Goal: Task Accomplishment & Management: Manage account settings

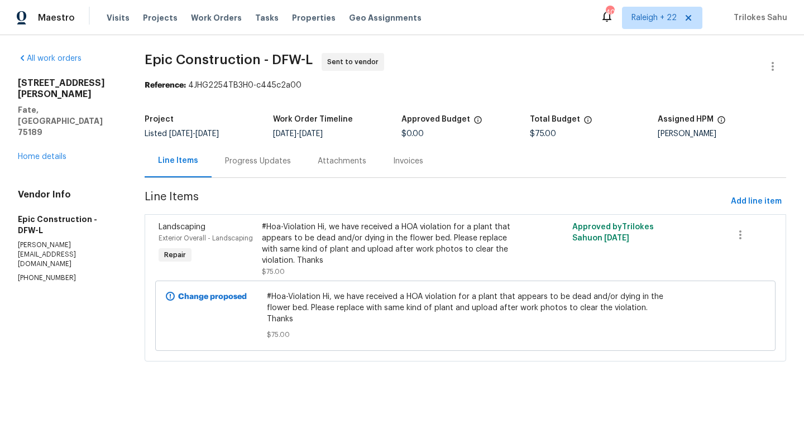
click at [269, 169] on div "Progress Updates" at bounding box center [258, 161] width 93 height 33
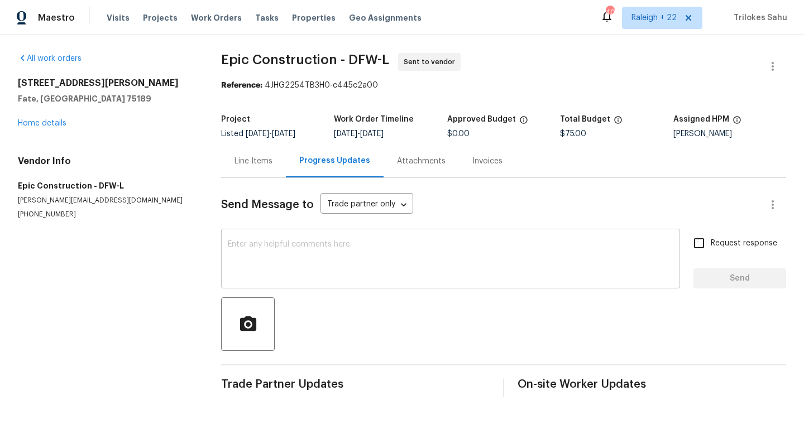
click at [294, 260] on textarea at bounding box center [451, 260] width 446 height 39
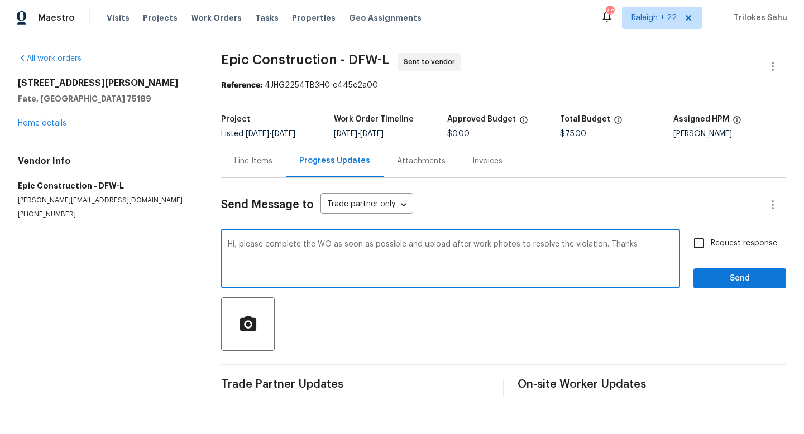
type textarea "Hi, please complete the WO as soon as possible and upload after work photos to …"
click at [701, 245] on input "Request response" at bounding box center [698, 243] width 23 height 23
checkbox input "true"
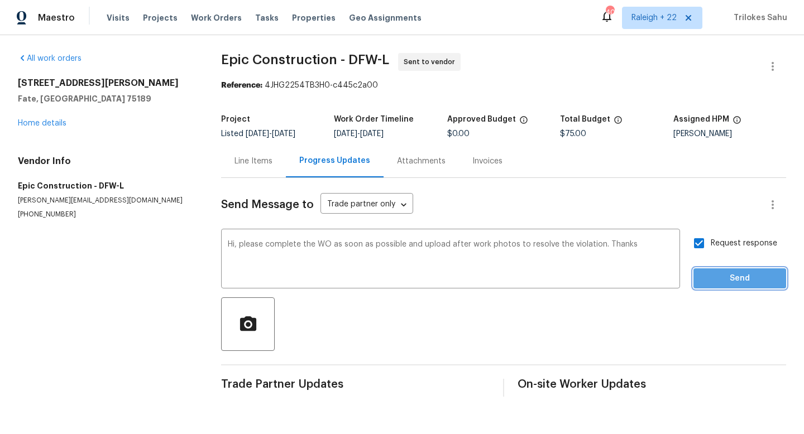
click at [736, 277] on span "Send" at bounding box center [739, 279] width 75 height 14
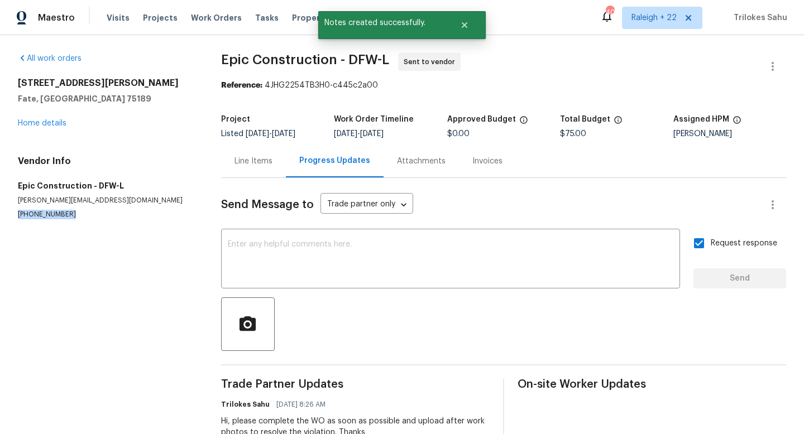
drag, startPoint x: 66, startPoint y: 214, endPoint x: 13, endPoint y: 213, distance: 52.5
click at [12, 213] on div "All work orders 2548 Saldana Dr Fate, TX 75189 Home details Vendor Info Epic Co…" at bounding box center [402, 252] width 804 height 434
copy p "(214) 208-1878"
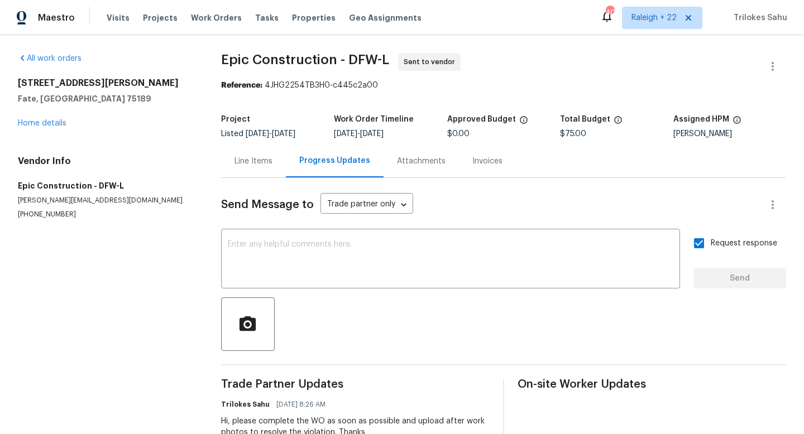
click at [257, 168] on div "Line Items" at bounding box center [253, 161] width 65 height 33
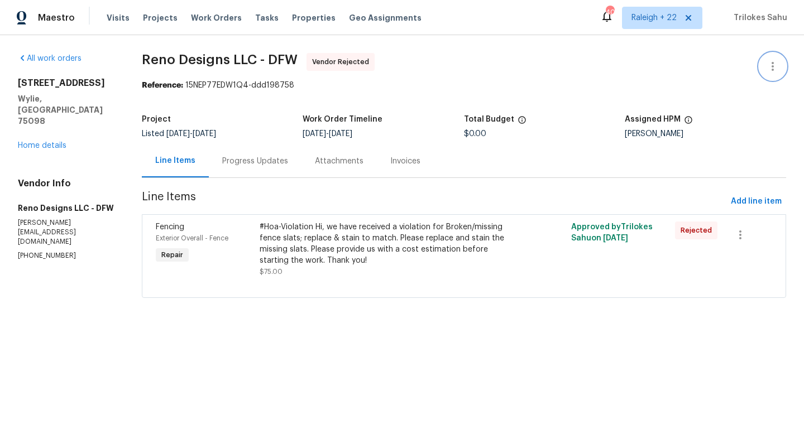
click at [773, 65] on icon "button" at bounding box center [772, 66] width 13 height 13
click at [716, 72] on li "Edit" at bounding box center [736, 67] width 121 height 18
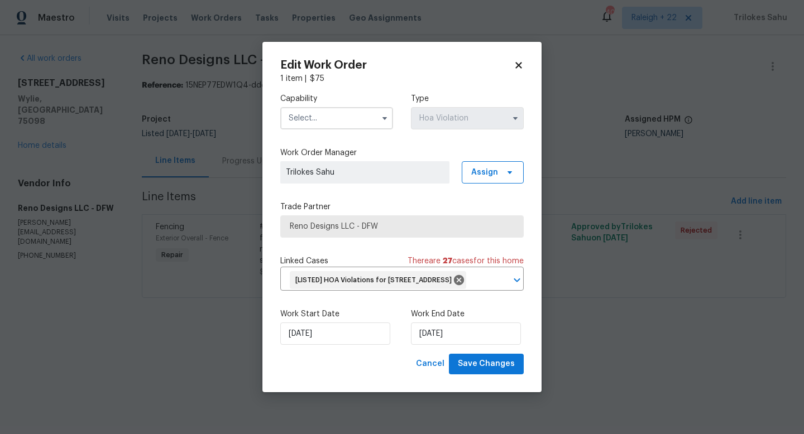
click at [342, 107] on input "text" at bounding box center [336, 118] width 113 height 22
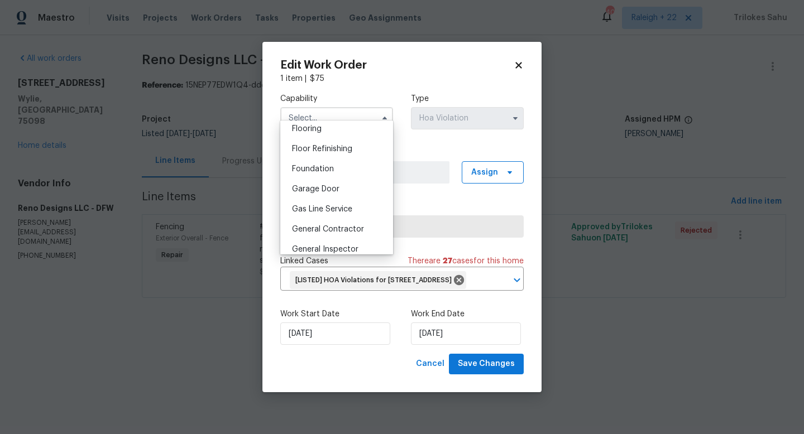
scroll to position [460, 0]
click at [341, 210] on span "General Contractor" at bounding box center [328, 208] width 72 height 8
type input "General Contractor"
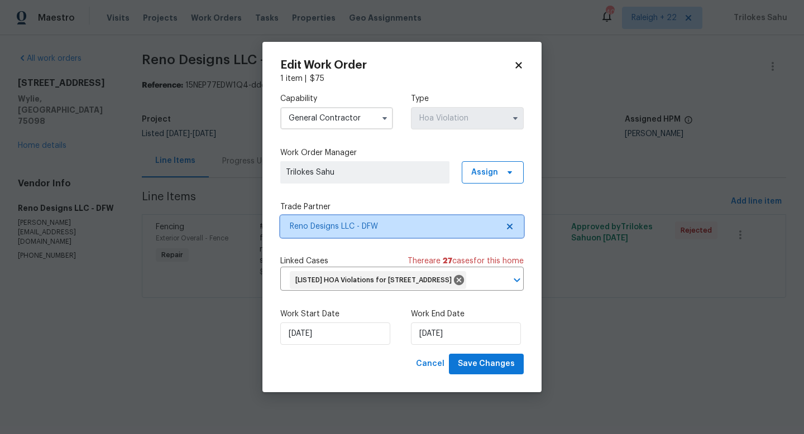
click at [510, 224] on icon at bounding box center [510, 227] width 6 height 6
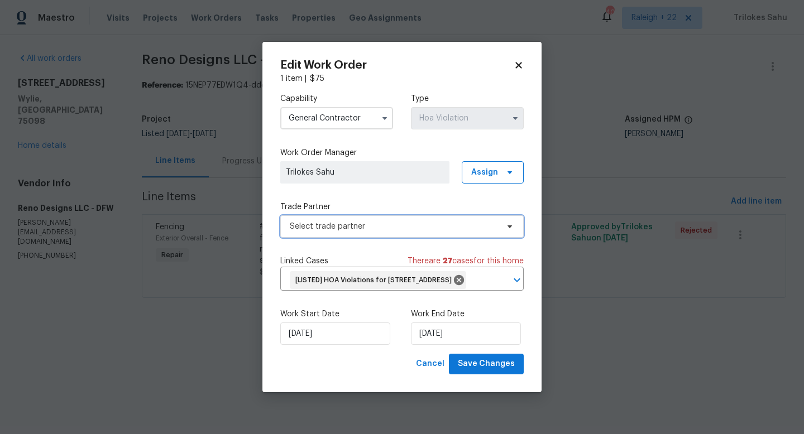
click at [378, 221] on span "Select trade partner" at bounding box center [394, 226] width 208 height 11
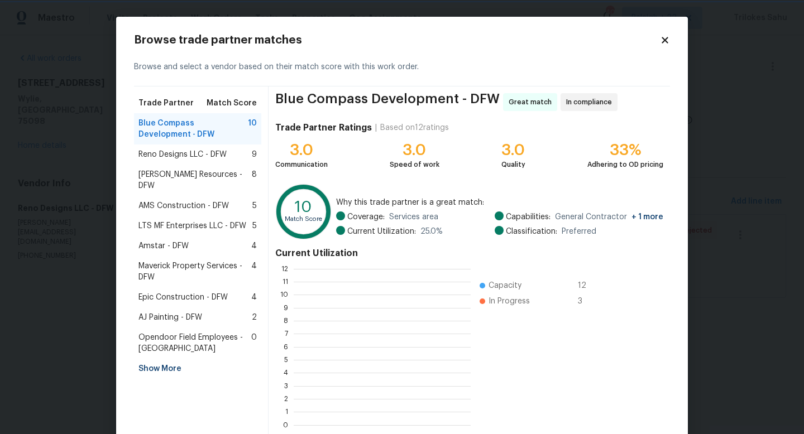
scroll to position [1, 1]
click at [208, 152] on span "Reno Designs LLC - DFW" at bounding box center [182, 154] width 88 height 11
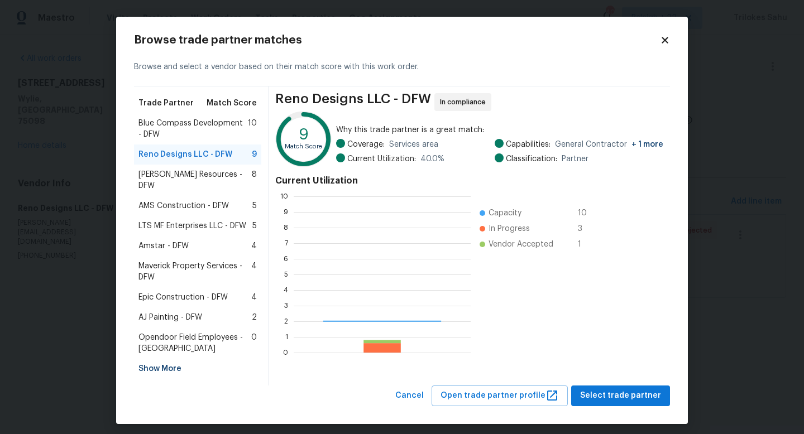
scroll to position [156, 177]
click at [201, 179] on span "Lawrence Resources - DFW" at bounding box center [194, 180] width 113 height 22
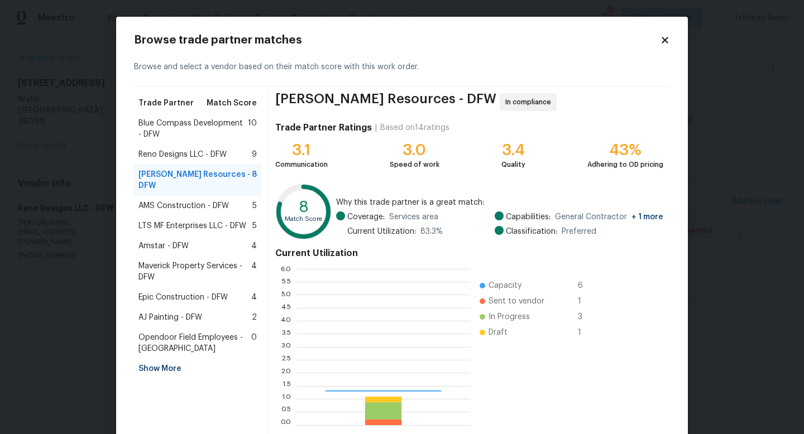
scroll to position [156, 174]
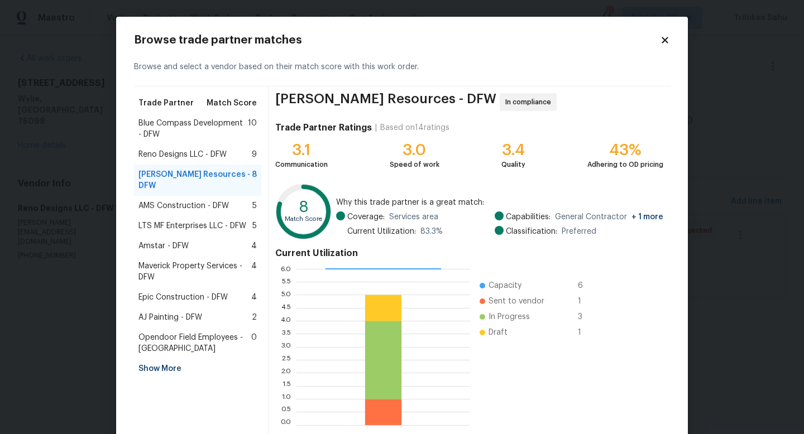
click at [194, 200] on span "AMS Construction - DFW" at bounding box center [183, 205] width 90 height 11
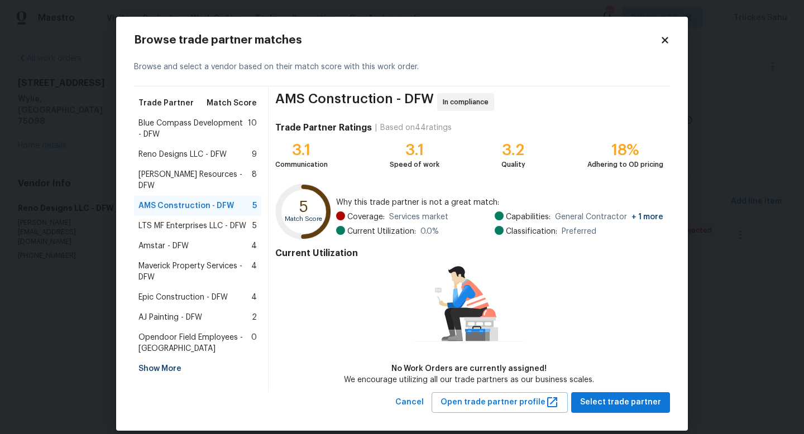
click at [188, 221] on span "LTS MF Enterprises LLC - DFW" at bounding box center [192, 226] width 108 height 11
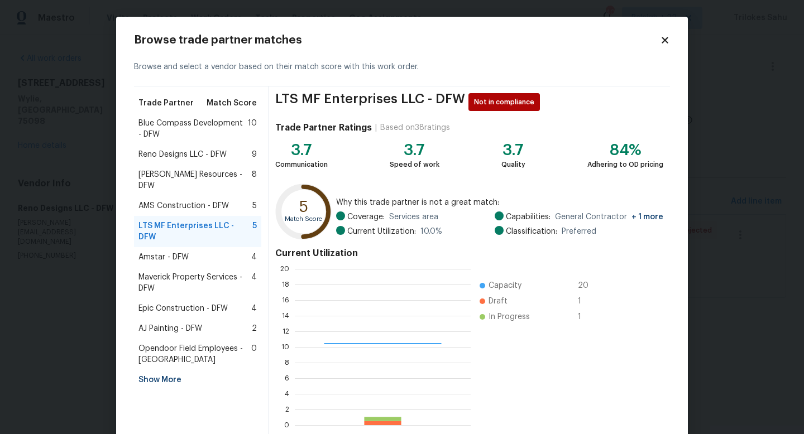
scroll to position [156, 176]
click at [189, 179] on span "Lawrence Resources - DFW" at bounding box center [194, 180] width 113 height 22
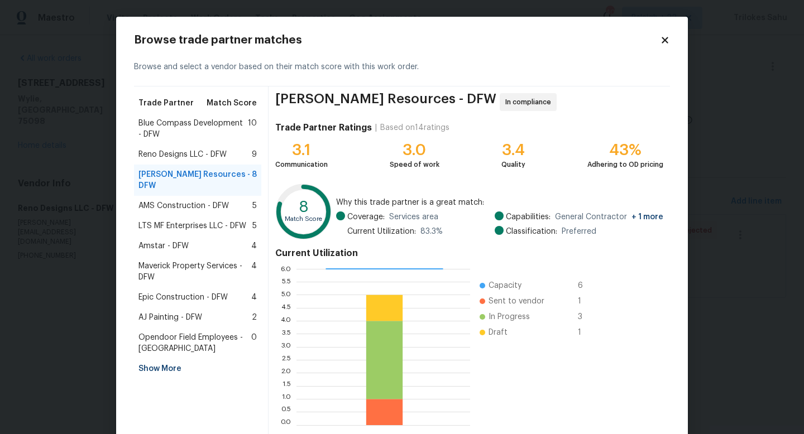
click at [194, 132] on span "Blue Compass Development - DFW" at bounding box center [192, 129] width 109 height 22
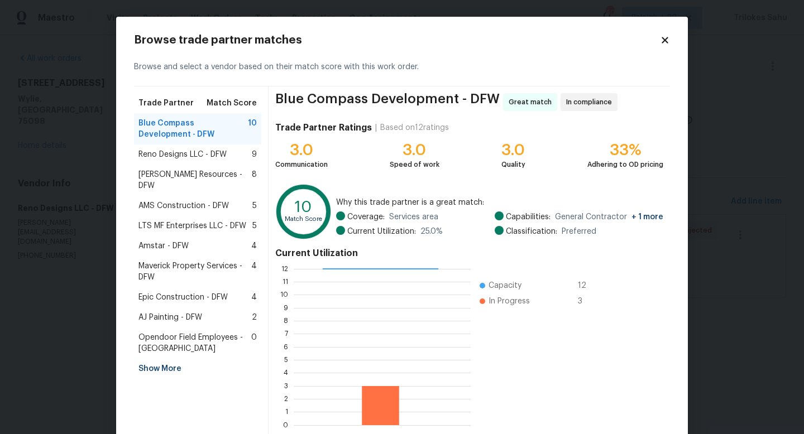
click at [183, 173] on span "Lawrence Resources - DFW" at bounding box center [194, 180] width 113 height 22
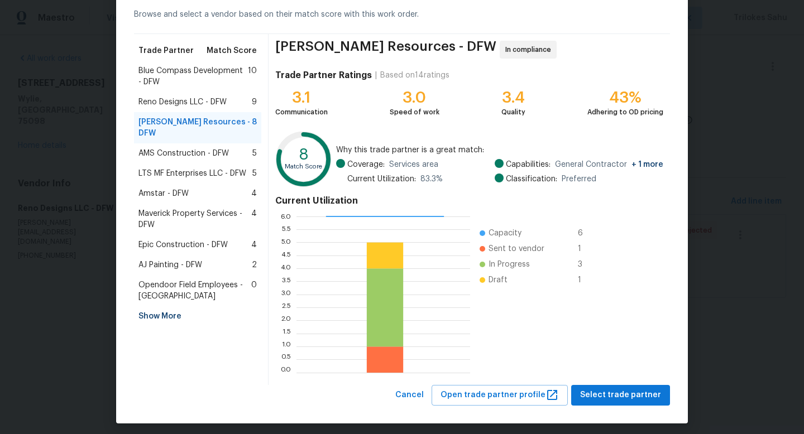
scroll to position [58, 0]
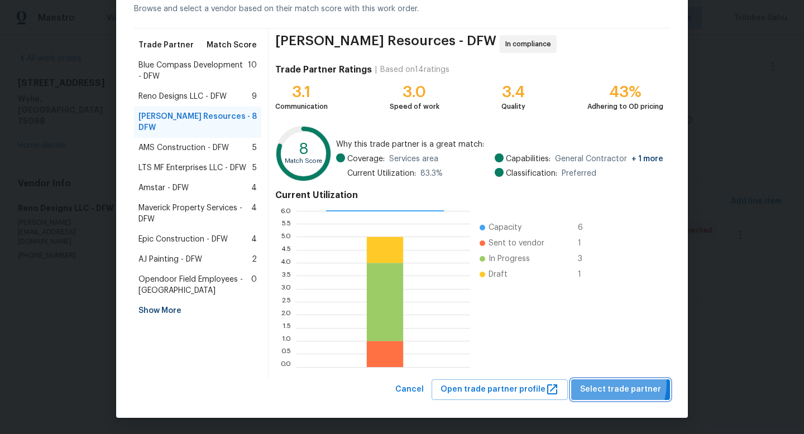
click at [607, 383] on span "Select trade partner" at bounding box center [620, 390] width 81 height 14
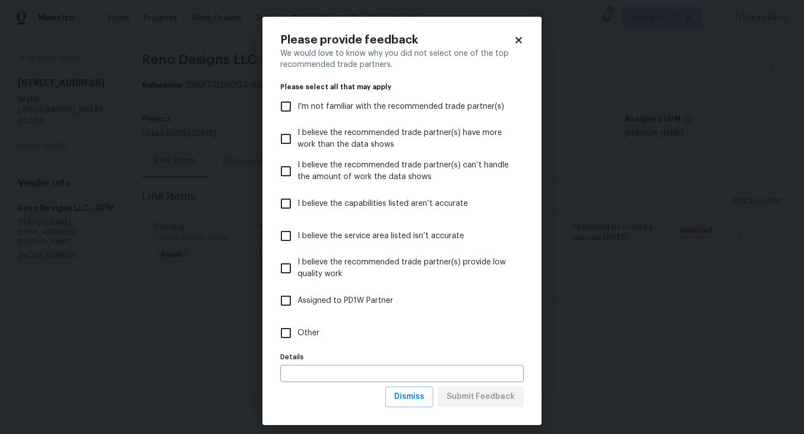
scroll to position [0, 0]
click at [288, 305] on input "Assigned to PD1W Partner" at bounding box center [285, 300] width 23 height 23
checkbox input "true"
click at [460, 391] on span "Submit Feedback" at bounding box center [481, 397] width 68 height 14
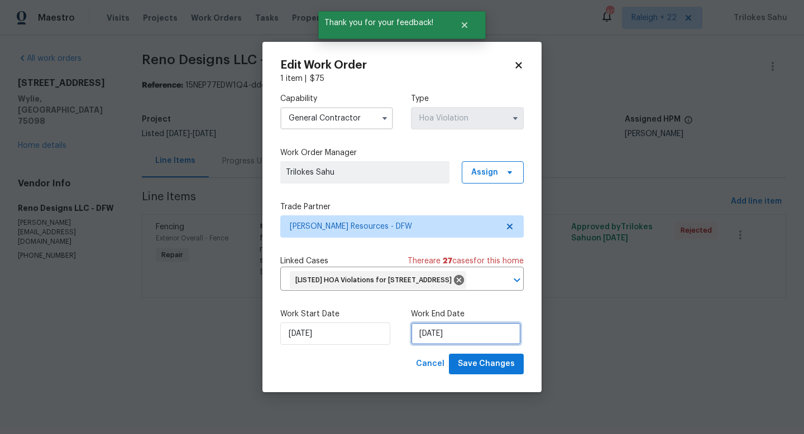
click at [473, 337] on input "17/08/2025" at bounding box center [466, 334] width 110 height 22
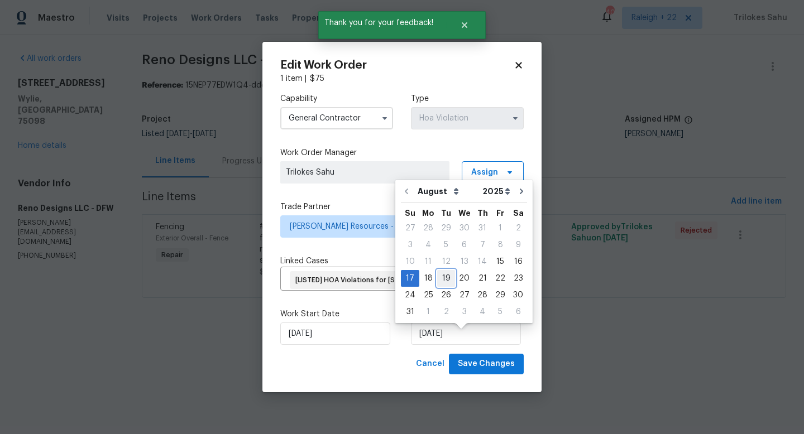
click at [439, 278] on div "19" at bounding box center [446, 279] width 18 height 16
type input "19/08/2025"
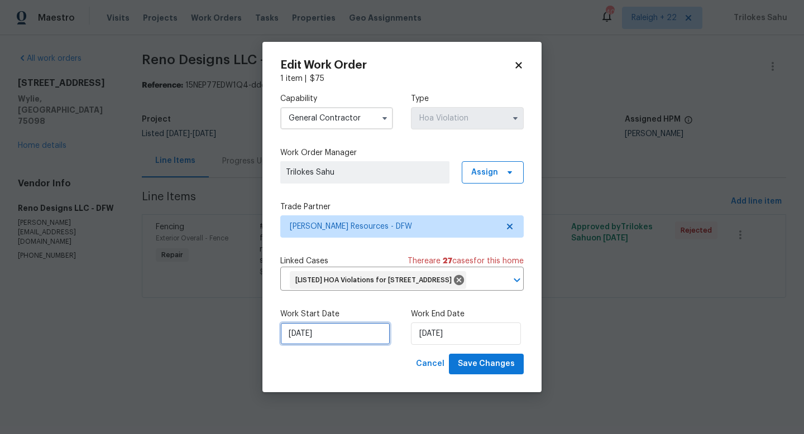
click at [327, 345] on input "15/08/2025" at bounding box center [335, 334] width 110 height 22
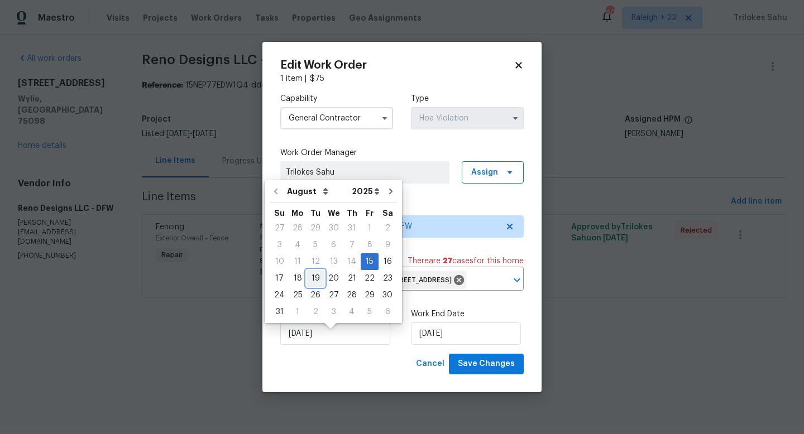
click at [307, 286] on div "19" at bounding box center [316, 278] width 18 height 17
type input "19/08/2025"
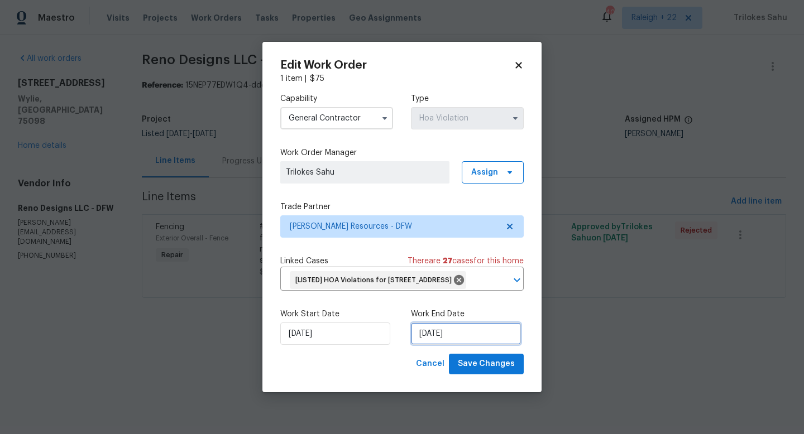
click at [431, 341] on input "19/08/2025" at bounding box center [466, 334] width 110 height 22
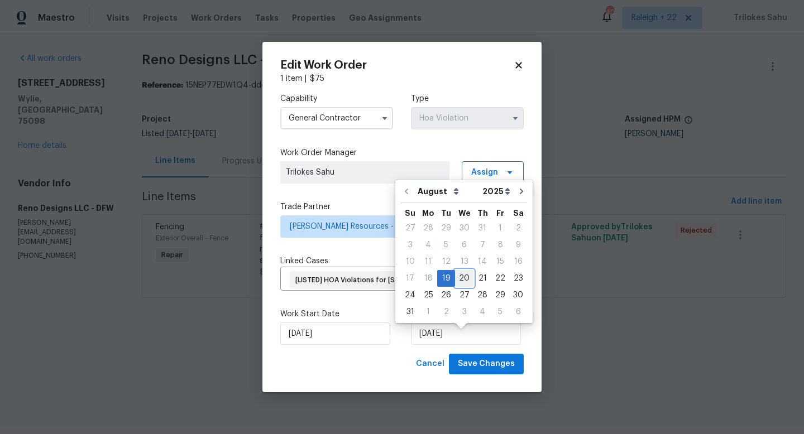
click at [458, 274] on div "20" at bounding box center [464, 279] width 18 height 16
type input "20/08/2025"
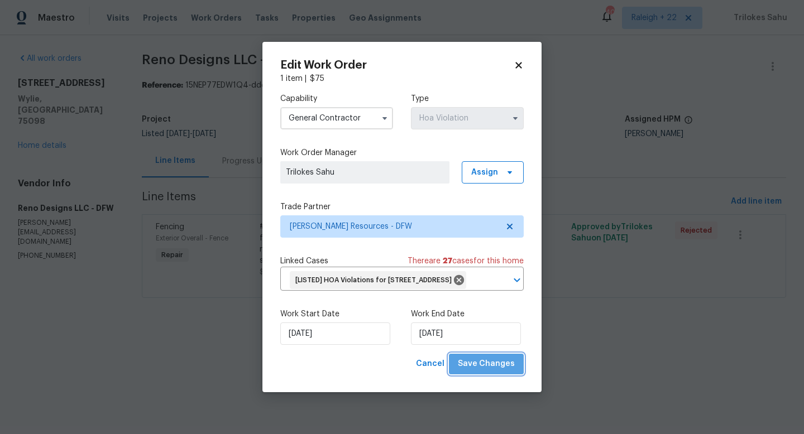
click at [501, 371] on span "Save Changes" at bounding box center [486, 364] width 57 height 14
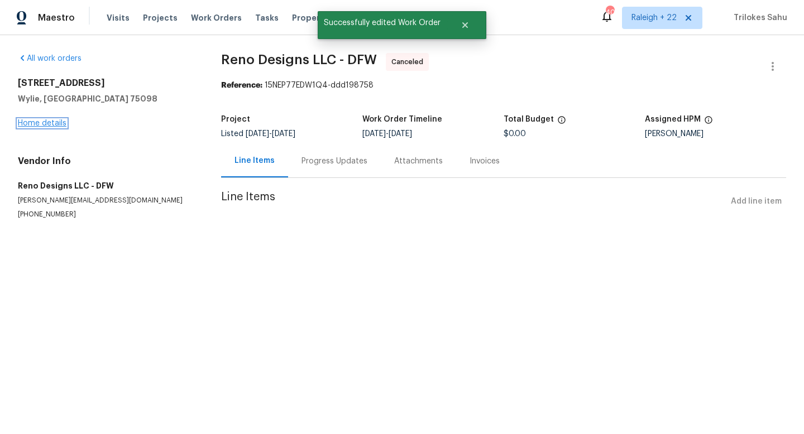
click at [61, 123] on link "Home details" at bounding box center [42, 124] width 49 height 8
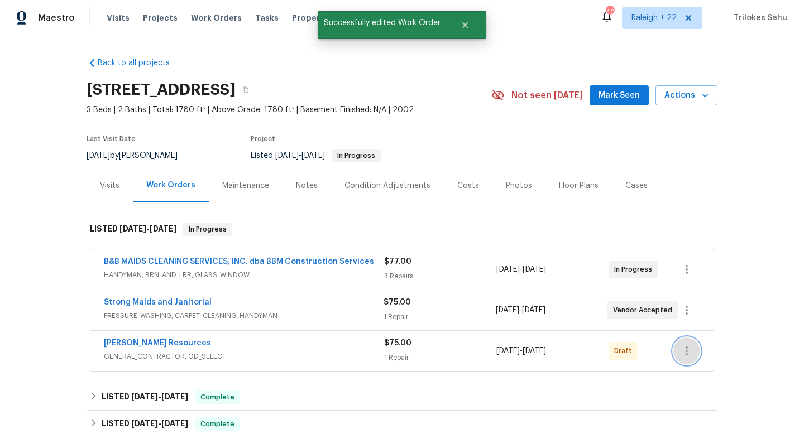
click at [686, 347] on icon "button" at bounding box center [687, 351] width 2 height 9
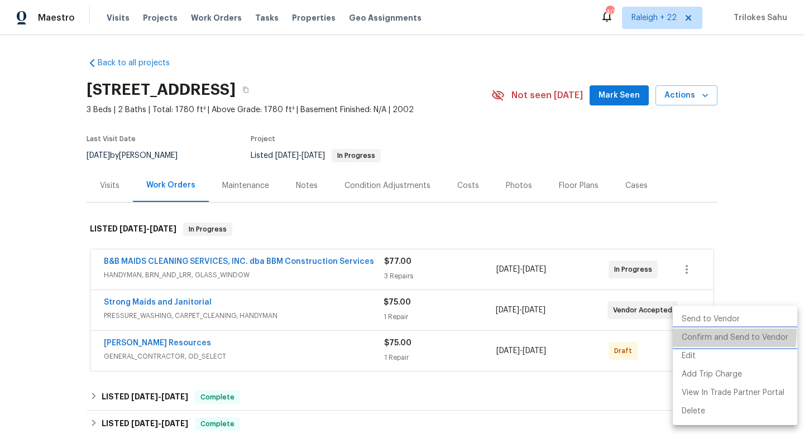
click at [694, 332] on li "Confirm and Send to Vendor" at bounding box center [735, 338] width 125 height 18
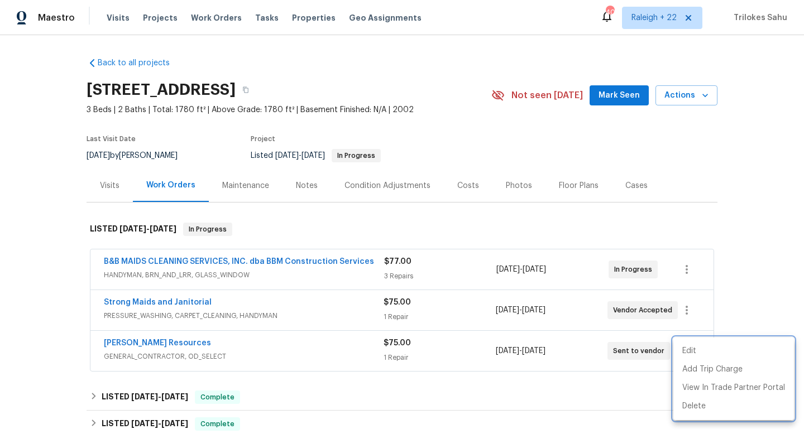
click at [139, 342] on div at bounding box center [402, 217] width 804 height 434
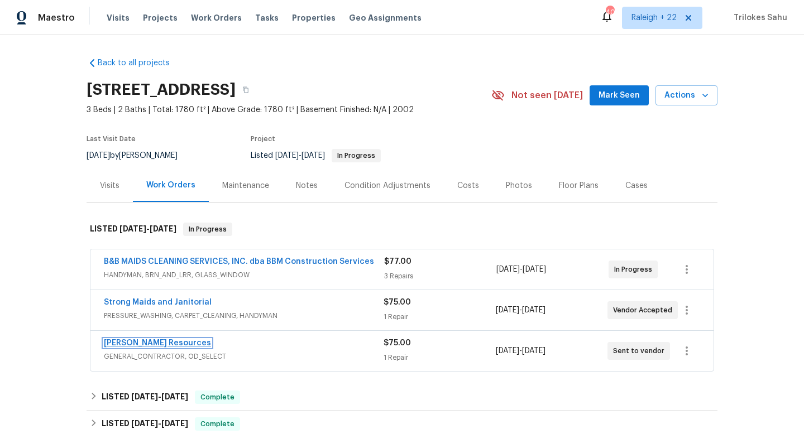
click at [140, 342] on link "Lawrence Resources" at bounding box center [157, 344] width 107 height 8
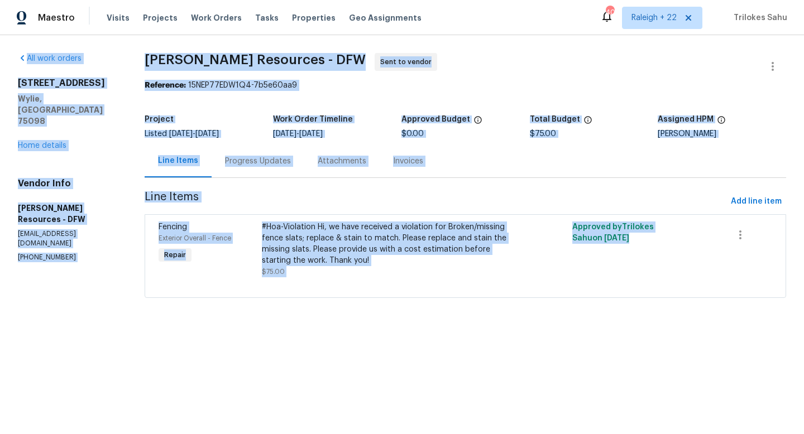
click at [359, 282] on div at bounding box center [466, 284] width 614 height 13
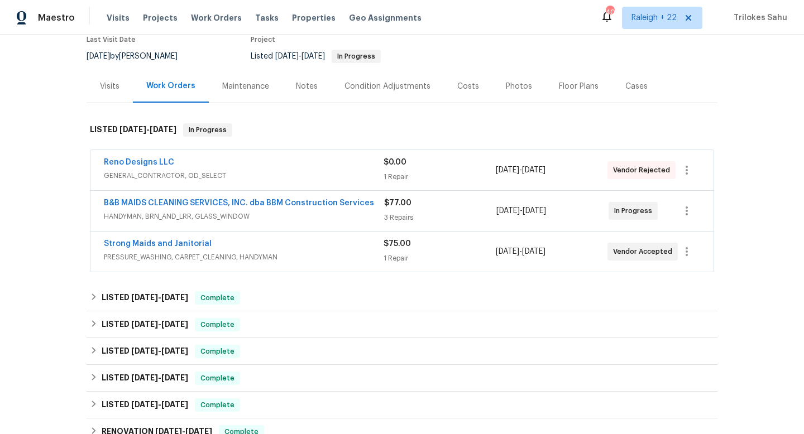
scroll to position [109, 0]
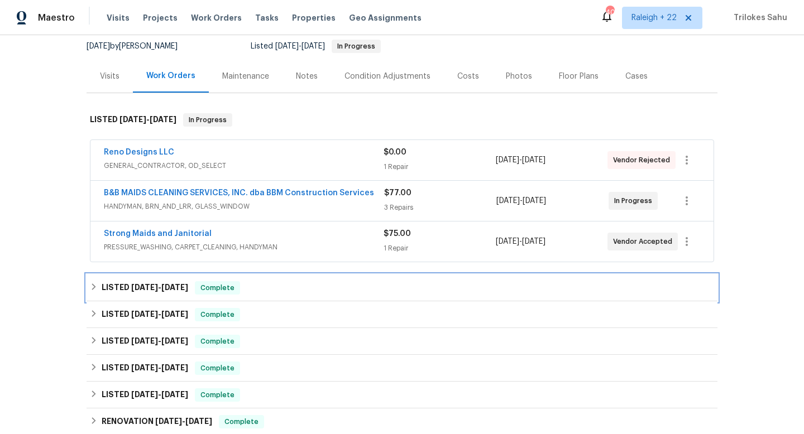
click at [92, 291] on icon at bounding box center [94, 287] width 8 height 8
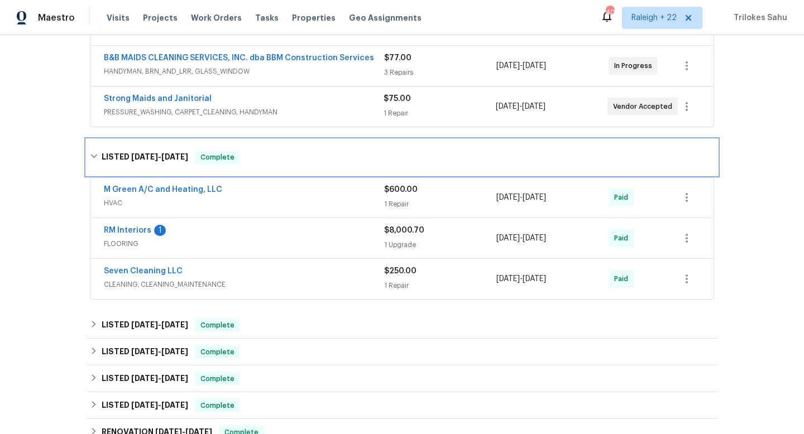
scroll to position [247, 0]
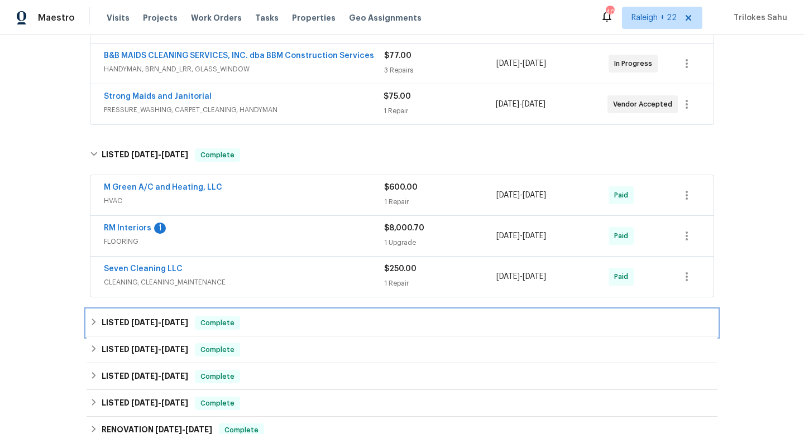
click at [92, 317] on div "LISTED [DATE] - [DATE] Complete" at bounding box center [402, 323] width 624 height 13
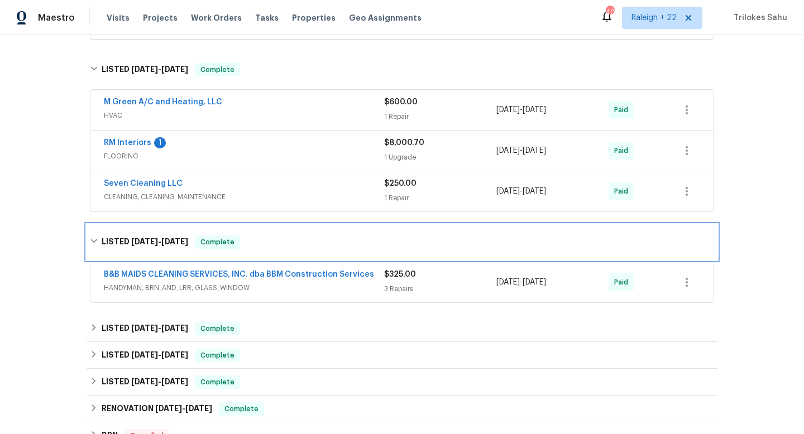
scroll to position [380, 0]
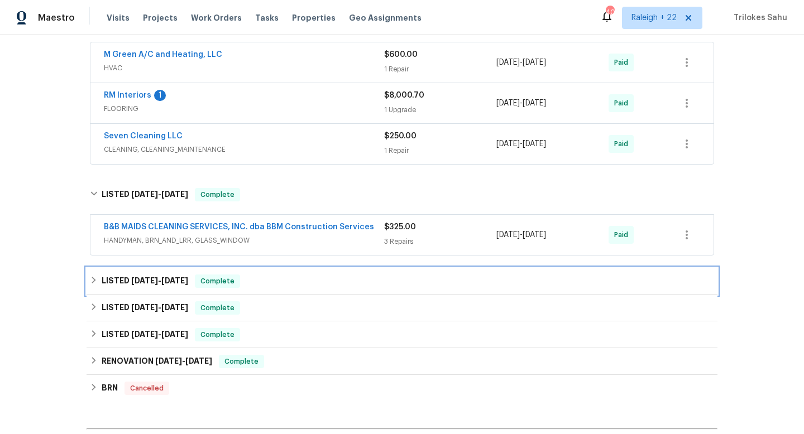
click at [92, 277] on icon at bounding box center [94, 280] width 8 height 8
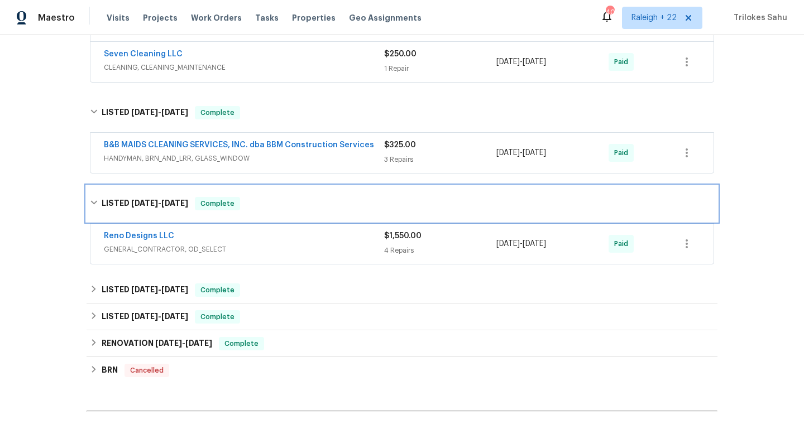
scroll to position [491, 0]
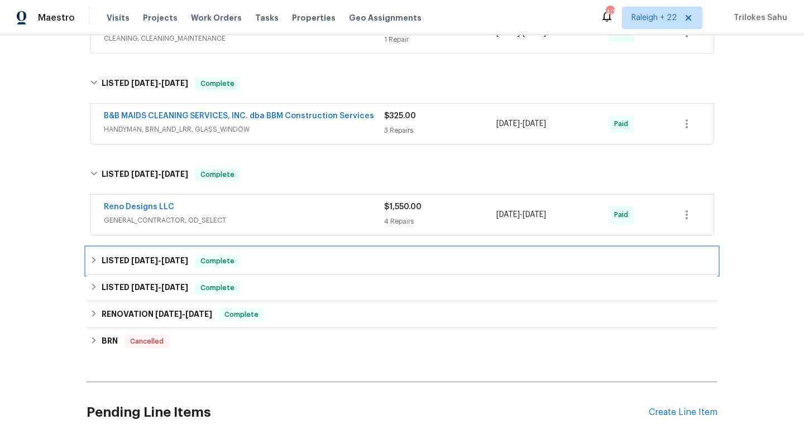
click at [92, 266] on div "LISTED [DATE] - [DATE] Complete" at bounding box center [402, 261] width 624 height 13
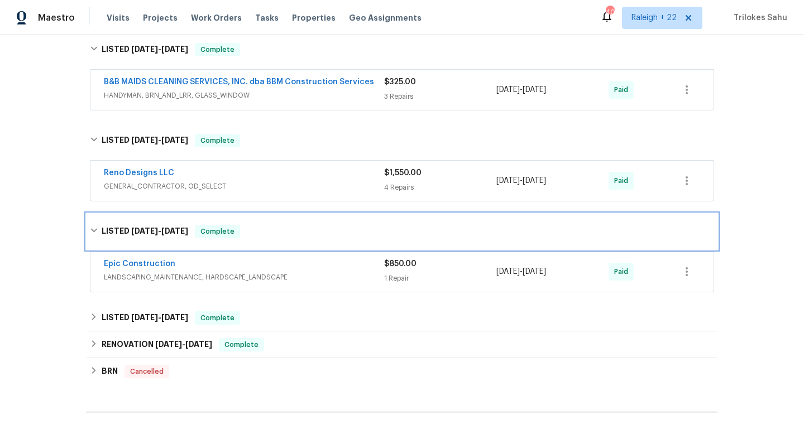
scroll to position [527, 0]
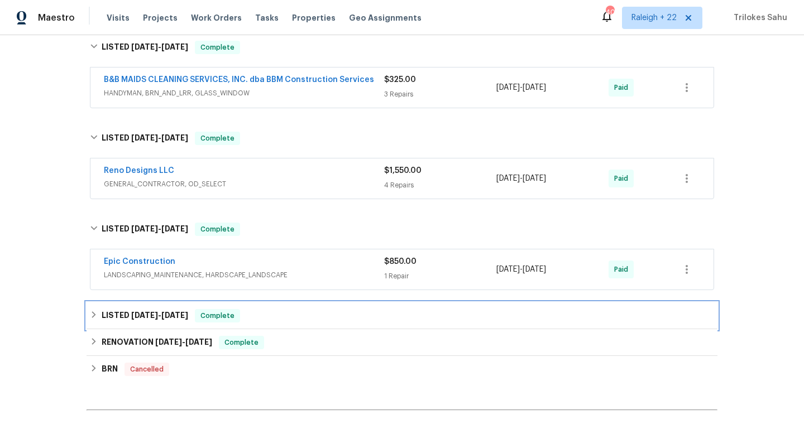
click at [93, 316] on icon at bounding box center [94, 315] width 8 height 8
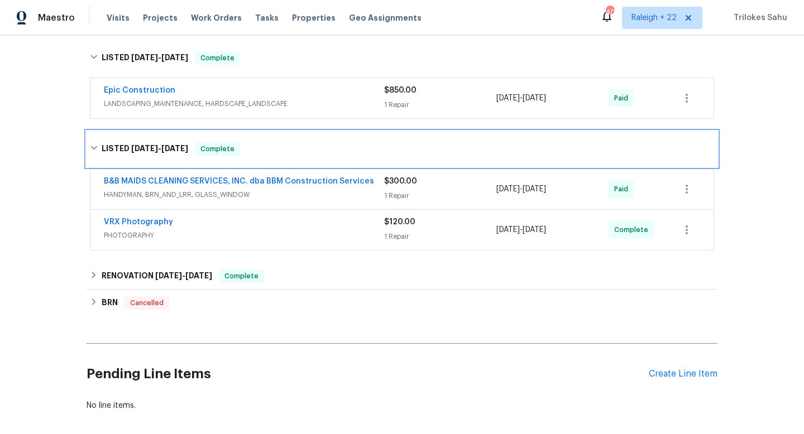
scroll to position [701, 0]
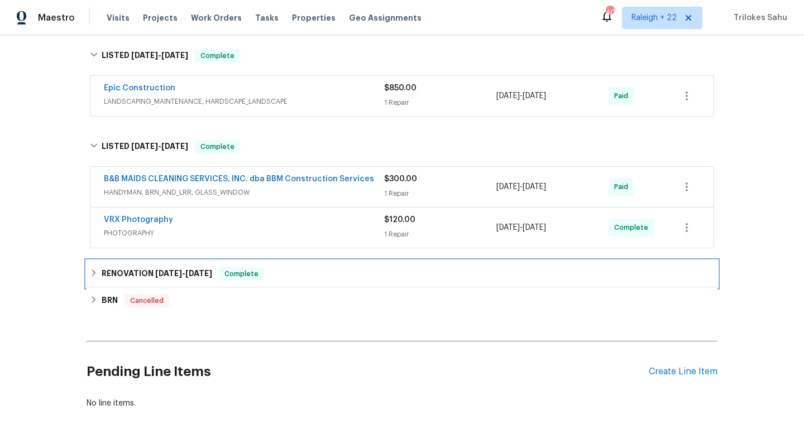
click at [93, 270] on icon at bounding box center [94, 273] width 4 height 7
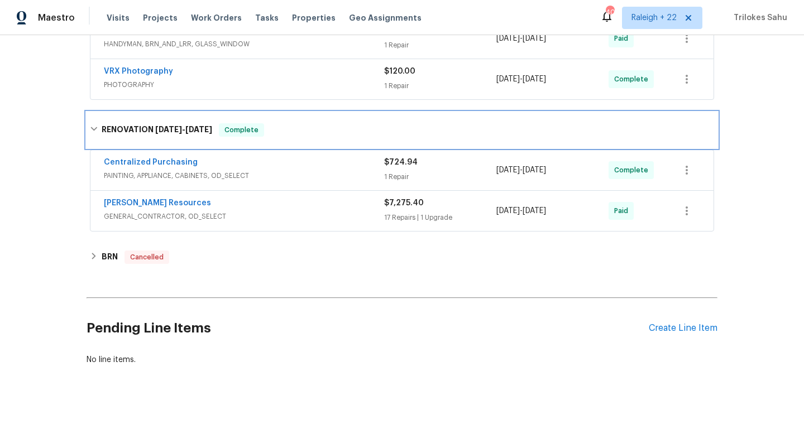
scroll to position [857, 0]
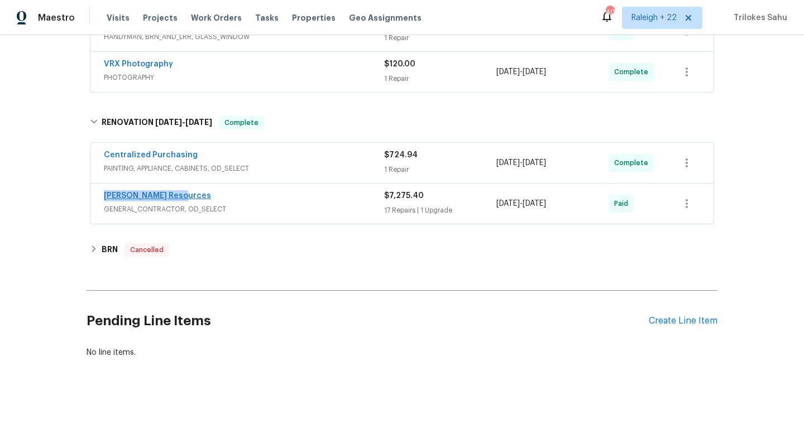
drag, startPoint x: 196, startPoint y: 193, endPoint x: 104, endPoint y: 192, distance: 91.6
click at [104, 192] on div "[PERSON_NAME] Resources" at bounding box center [244, 196] width 280 height 13
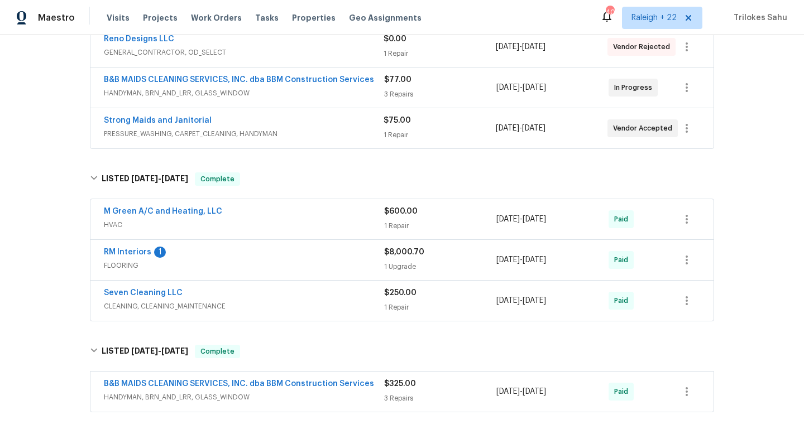
scroll to position [0, 0]
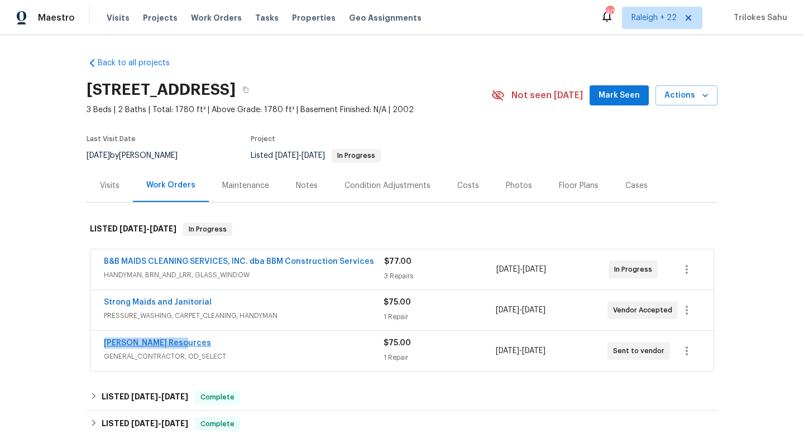
drag, startPoint x: 190, startPoint y: 340, endPoint x: 104, endPoint y: 340, distance: 86.6
click at [104, 340] on div "[PERSON_NAME] Resources" at bounding box center [244, 344] width 280 height 13
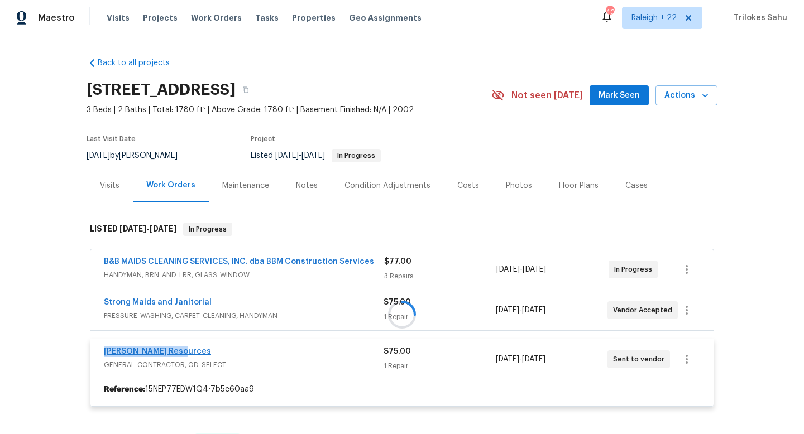
copy link "[PERSON_NAME] Resources"
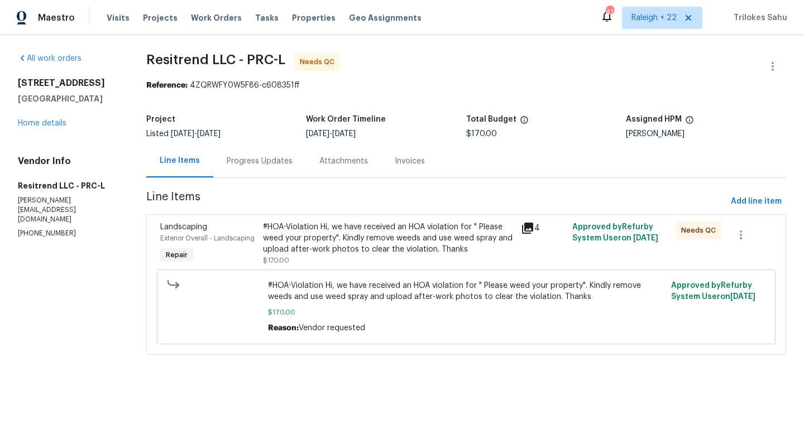
click at [316, 246] on div "#HOA-Violation Hi, we have received an HOA violation for " Please weed your pro…" at bounding box center [388, 239] width 251 height 34
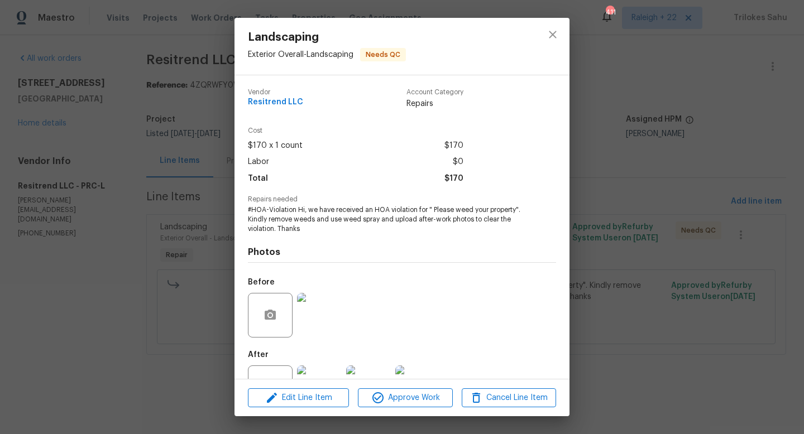
scroll to position [42, 0]
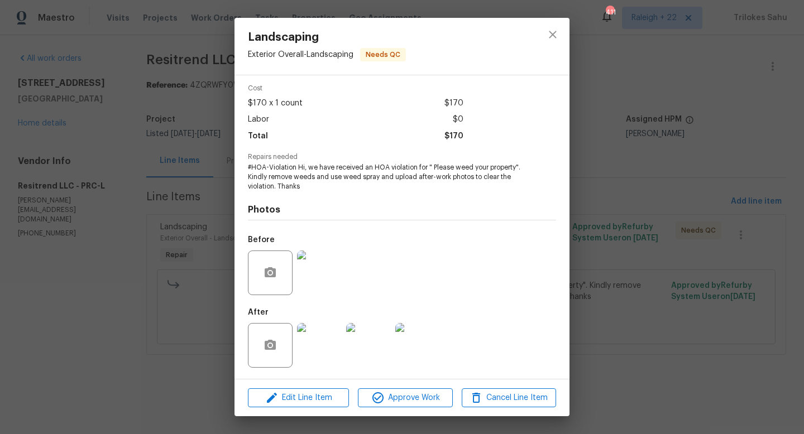
click at [322, 348] on img at bounding box center [319, 345] width 45 height 45
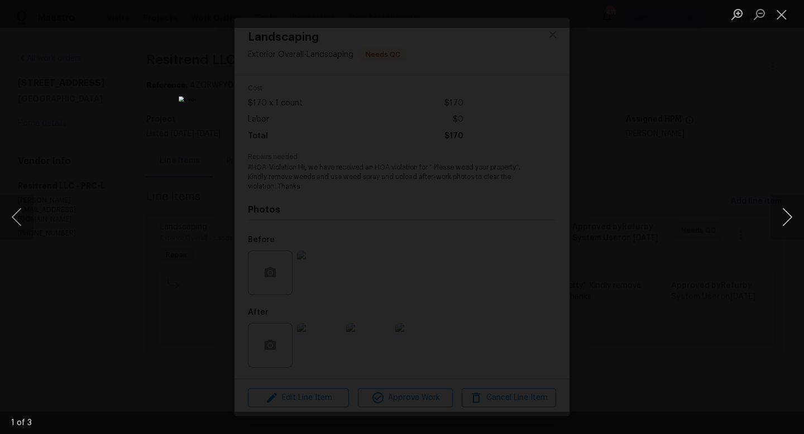
click at [785, 215] on button "Next image" at bounding box center [788, 217] width 34 height 45
click at [786, 216] on button "Next image" at bounding box center [788, 217] width 34 height 45
click at [785, 217] on button "Next image" at bounding box center [788, 217] width 34 height 45
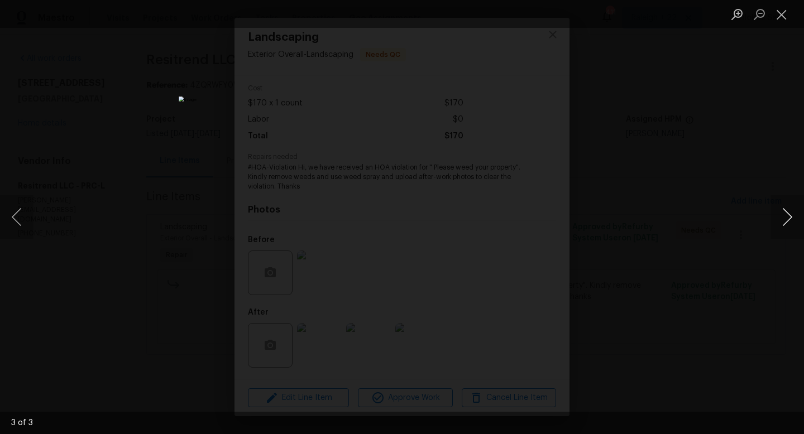
click at [785, 217] on button "Next image" at bounding box center [788, 217] width 34 height 45
click at [787, 206] on button "Next image" at bounding box center [788, 217] width 34 height 45
click at [788, 215] on button "Next image" at bounding box center [788, 217] width 34 height 45
click at [792, 227] on button "Next image" at bounding box center [788, 217] width 34 height 45
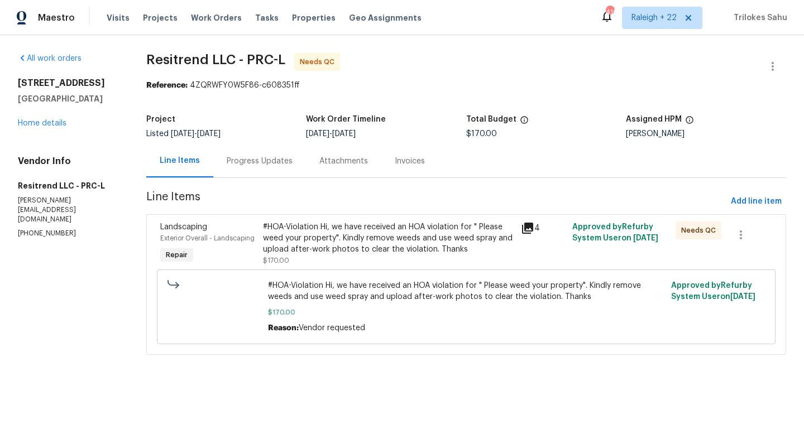
click at [315, 235] on div "#HOA-Violation Hi, we have received an HOA violation for " Please weed your pro…" at bounding box center [388, 239] width 251 height 34
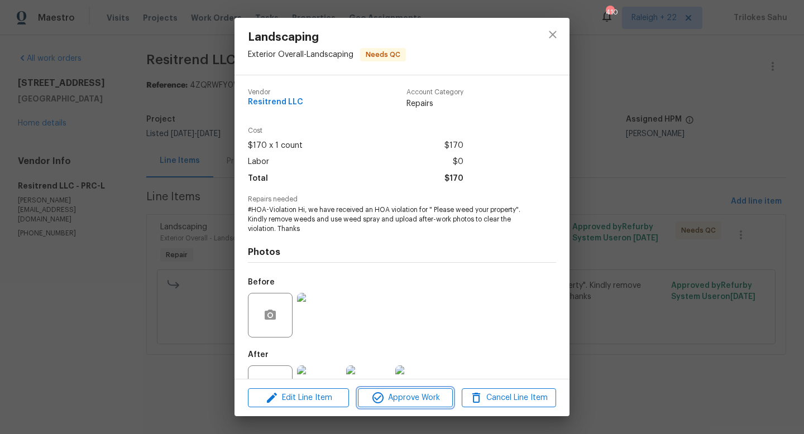
click at [397, 401] on span "Approve Work" at bounding box center [405, 398] width 88 height 14
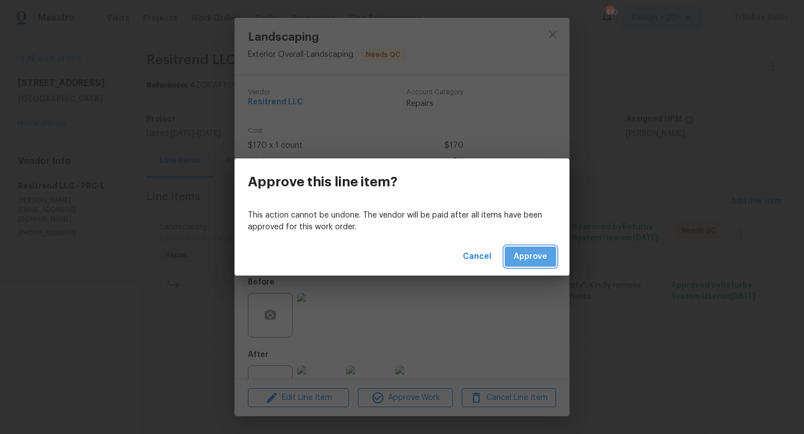
click at [522, 252] on span "Approve" at bounding box center [531, 257] width 34 height 14
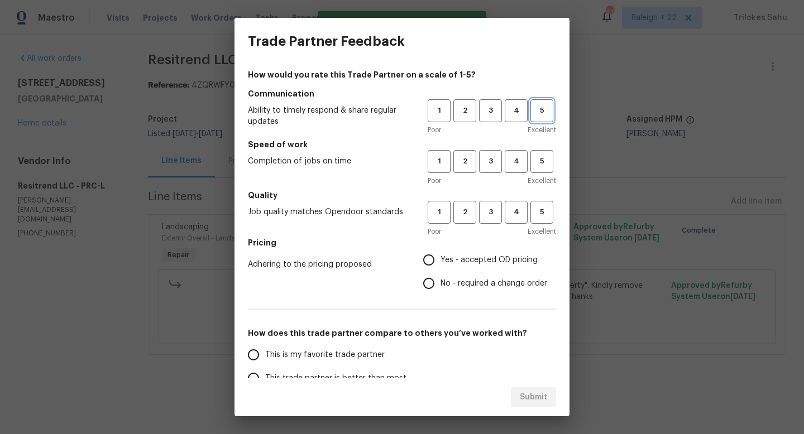
click at [536, 122] on button "5" at bounding box center [542, 110] width 23 height 23
click at [536, 182] on span "Excellent" at bounding box center [542, 180] width 28 height 11
click at [544, 169] on button "5" at bounding box center [542, 161] width 23 height 23
click at [537, 205] on button "5" at bounding box center [542, 212] width 23 height 23
click at [431, 277] on input "No - required a change order" at bounding box center [428, 283] width 23 height 23
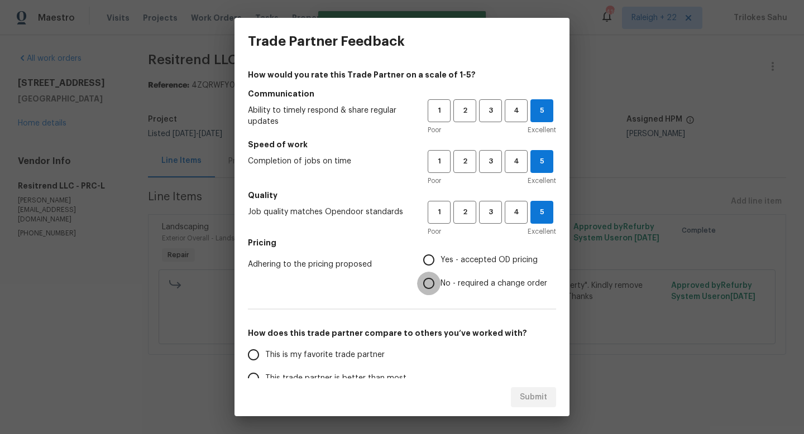
radio input "true"
click at [440, 263] on input "Yes - accepted OD pricing" at bounding box center [428, 259] width 23 height 23
radio input "true"
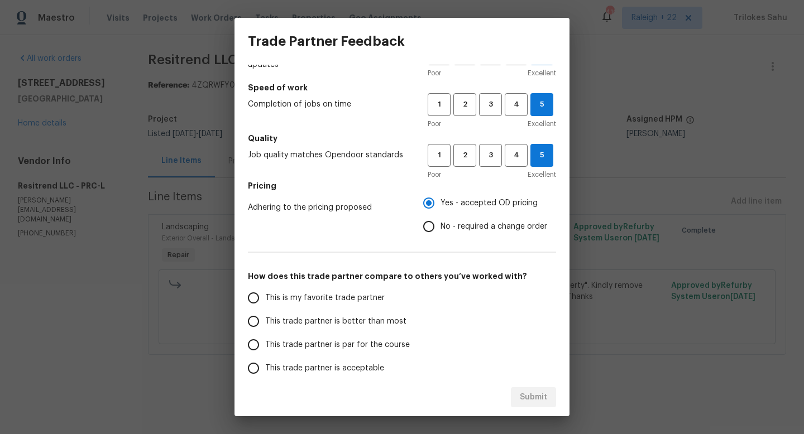
scroll to position [132, 0]
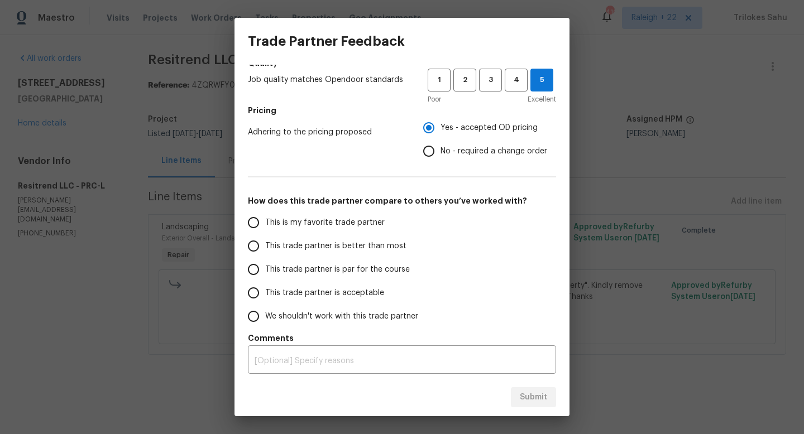
click at [455, 156] on span "No - required a change order" at bounding box center [494, 152] width 107 height 12
click at [441, 156] on input "No - required a change order" at bounding box center [428, 151] width 23 height 23
radio input "true"
click at [367, 250] on span "This trade partner is better than most" at bounding box center [335, 247] width 141 height 12
click at [265, 250] on input "This trade partner is better than most" at bounding box center [253, 246] width 23 height 23
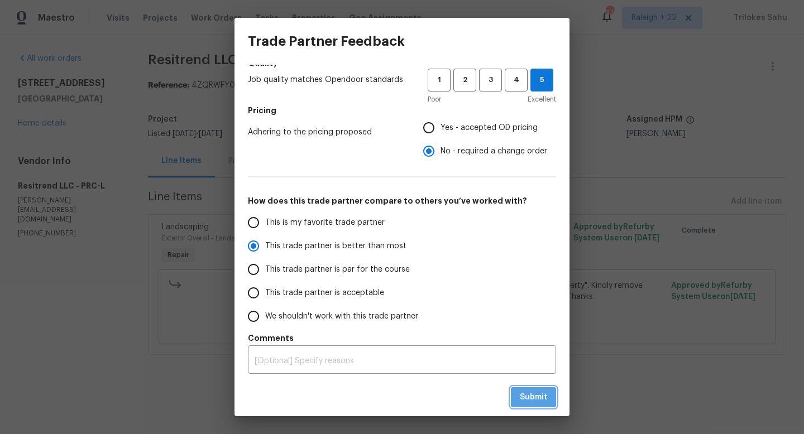
click at [524, 394] on span "Submit" at bounding box center [533, 398] width 27 height 14
radio input "true"
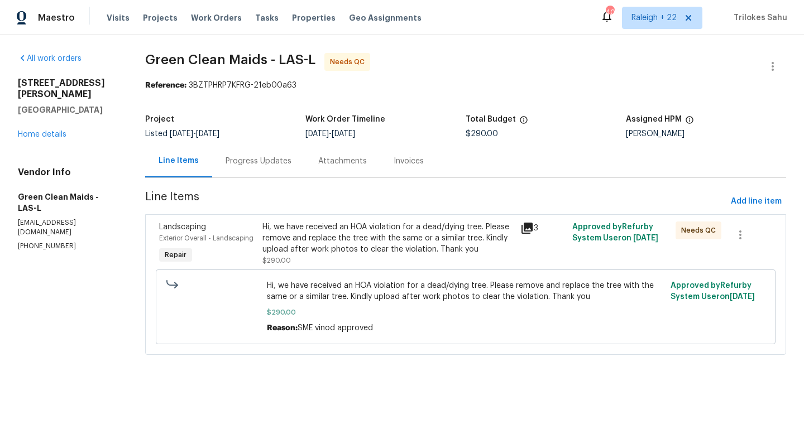
click at [328, 252] on div "Hi, we have received an HOA violation for a dead/dying tree. Please remove and …" at bounding box center [388, 239] width 252 height 34
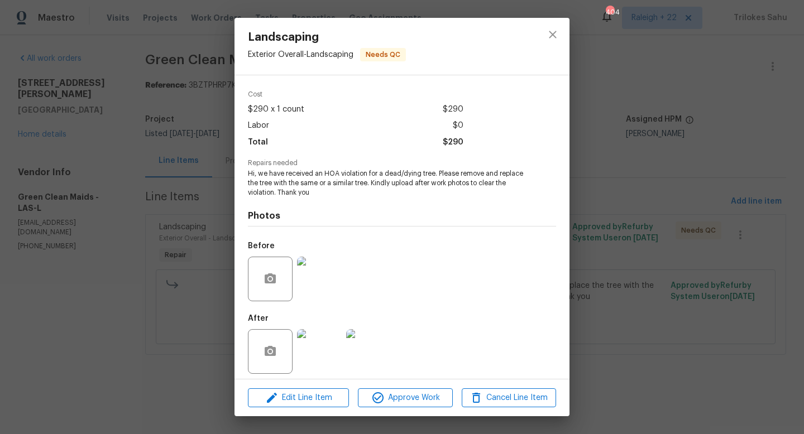
scroll to position [42, 0]
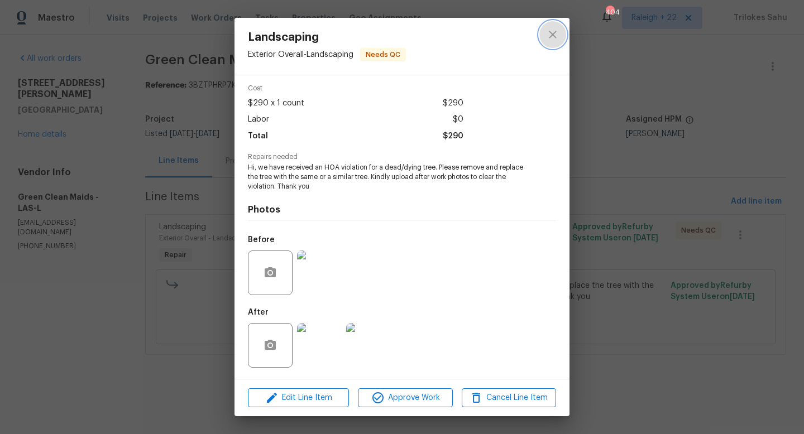
click at [546, 34] on icon "close" at bounding box center [552, 34] width 13 height 13
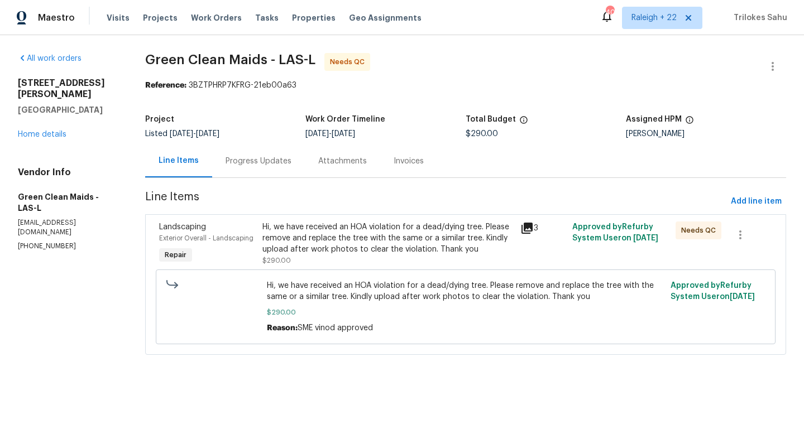
click at [273, 160] on div "Progress Updates" at bounding box center [259, 161] width 66 height 11
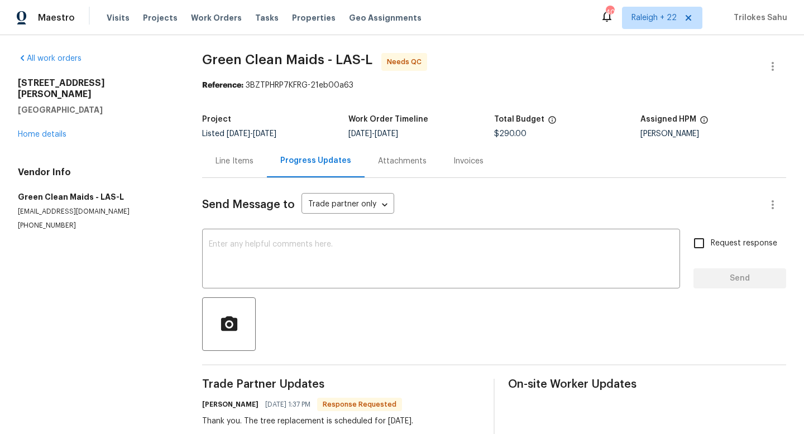
click at [241, 166] on div "Line Items" at bounding box center [235, 161] width 38 height 11
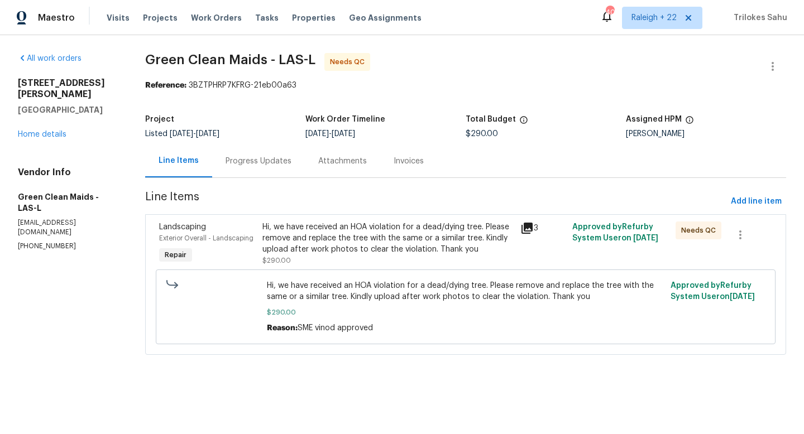
click at [340, 252] on div "Hi, we have received an HOA violation for a dead/dying tree. Please remove and …" at bounding box center [388, 239] width 252 height 34
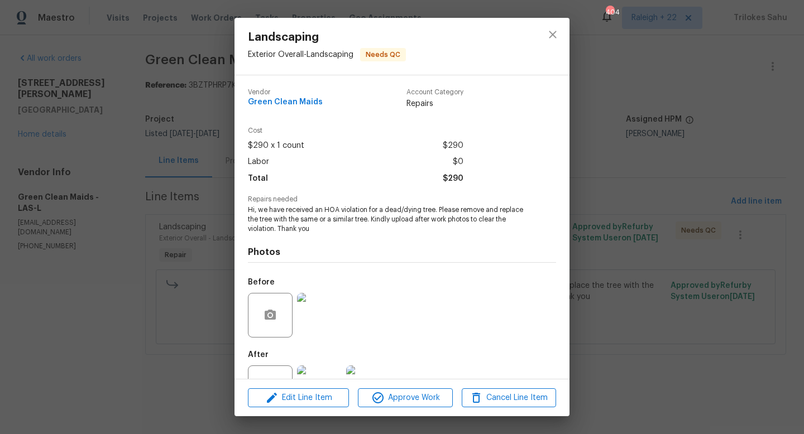
scroll to position [42, 0]
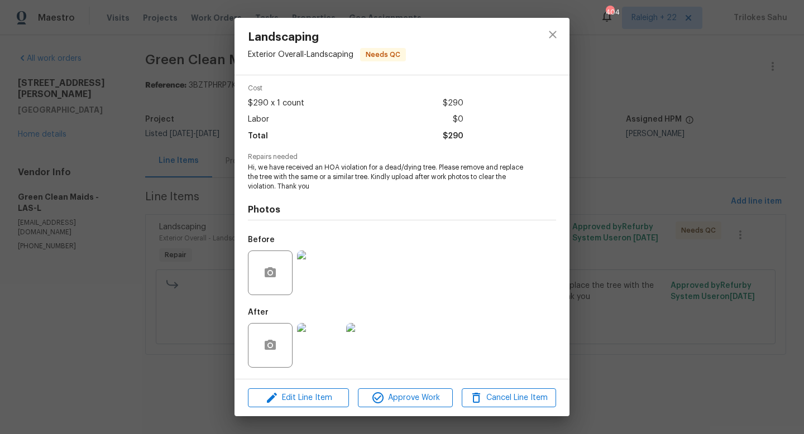
click at [321, 339] on img at bounding box center [319, 345] width 45 height 45
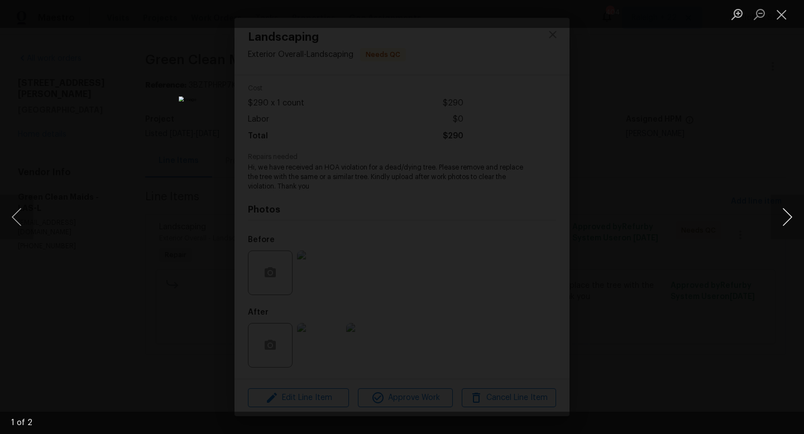
click at [790, 216] on button "Next image" at bounding box center [788, 217] width 34 height 45
click at [785, 18] on button "Close lightbox" at bounding box center [782, 14] width 22 height 20
click at [784, 10] on button "Close lightbox" at bounding box center [782, 14] width 22 height 20
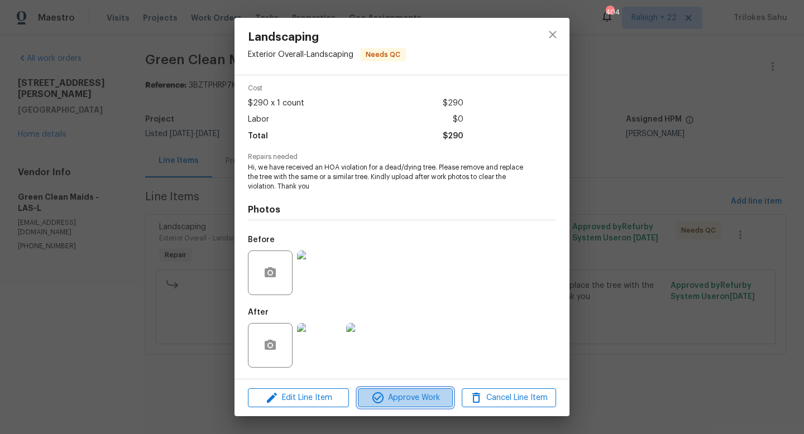
click at [410, 392] on span "Approve Work" at bounding box center [405, 398] width 88 height 14
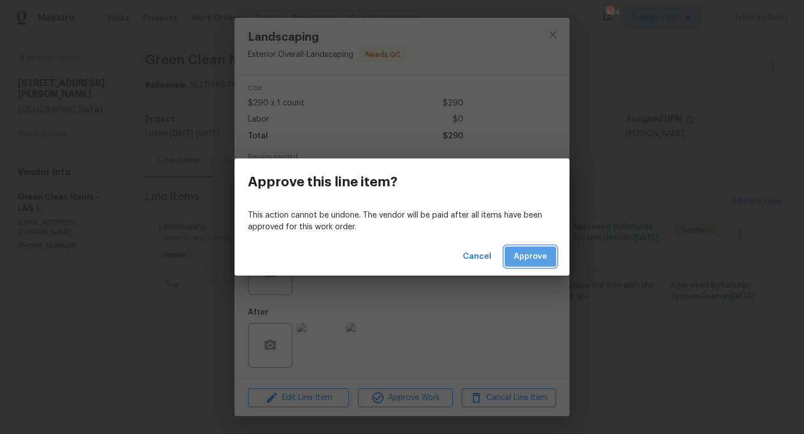
click at [524, 257] on span "Approve" at bounding box center [531, 257] width 34 height 14
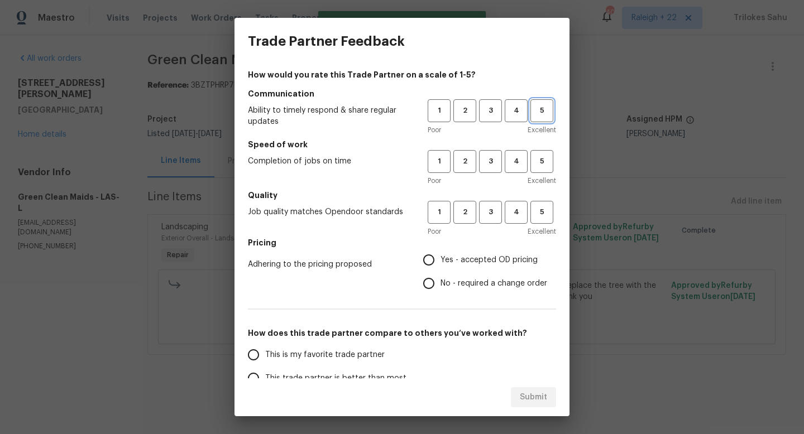
click at [541, 116] on span "5" at bounding box center [542, 110] width 21 height 13
click at [541, 167] on span "5" at bounding box center [542, 161] width 21 height 13
click at [541, 210] on span "5" at bounding box center [542, 212] width 21 height 13
click at [484, 269] on label "Yes - accepted OD pricing" at bounding box center [482, 259] width 130 height 23
click at [441, 269] on input "Yes - accepted OD pricing" at bounding box center [428, 259] width 23 height 23
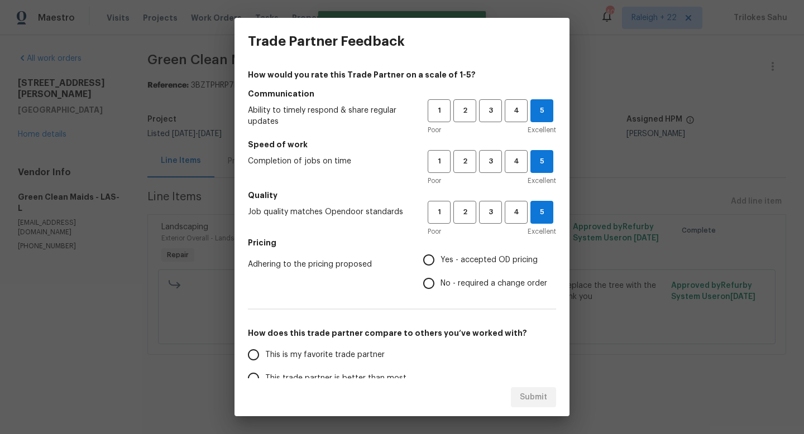
radio input "true"
click at [337, 357] on span "This is my favorite trade partner" at bounding box center [325, 356] width 120 height 12
click at [265, 357] on input "This is my favorite trade partner" at bounding box center [253, 354] width 23 height 23
click at [523, 391] on span "Submit" at bounding box center [533, 398] width 27 height 14
radio input "true"
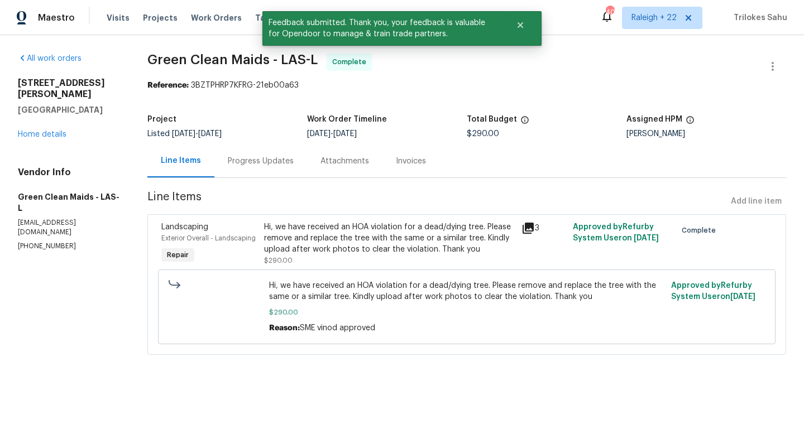
click at [250, 162] on div "Progress Updates" at bounding box center [261, 161] width 66 height 11
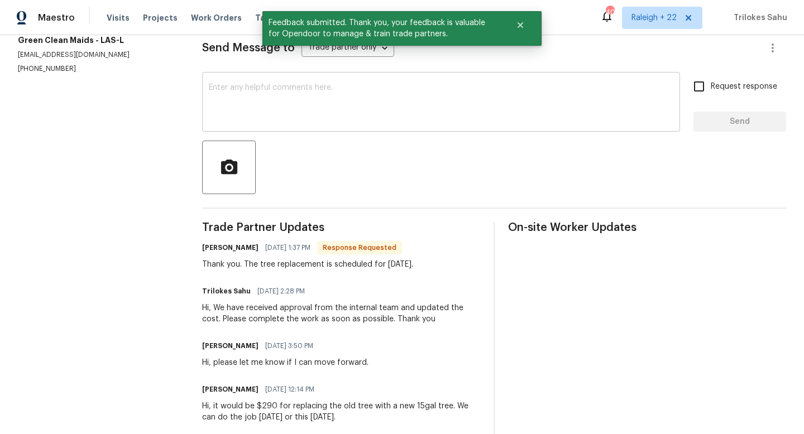
scroll to position [232, 0]
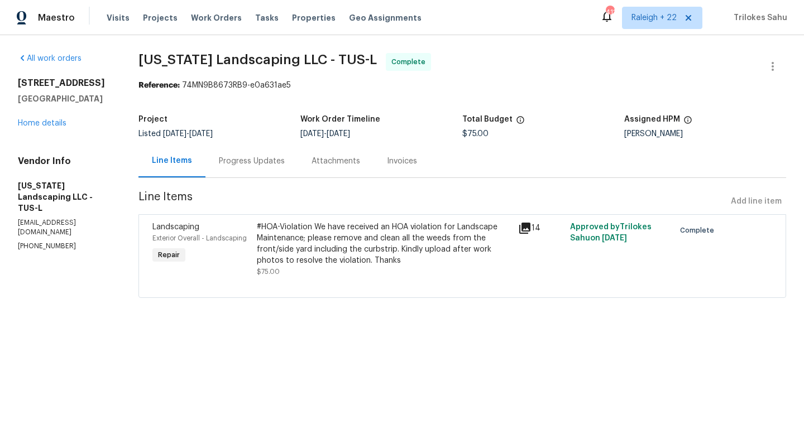
click at [340, 232] on div "#HOA-Violation We have received an HOA violation for Landscape Maintenance; ple…" at bounding box center [384, 244] width 255 height 45
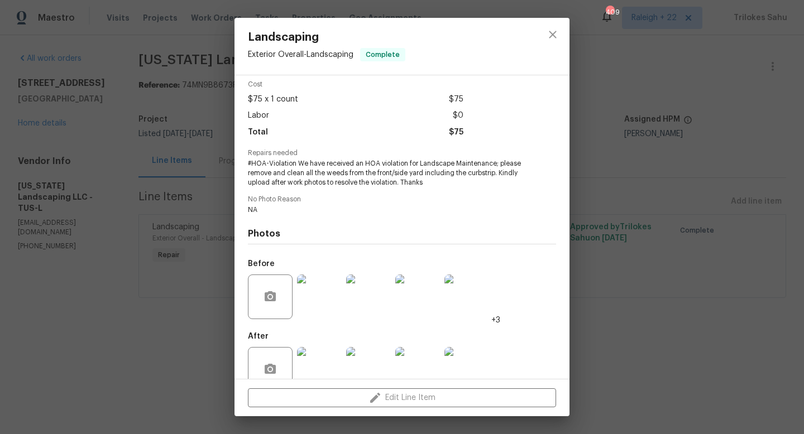
scroll to position [70, 0]
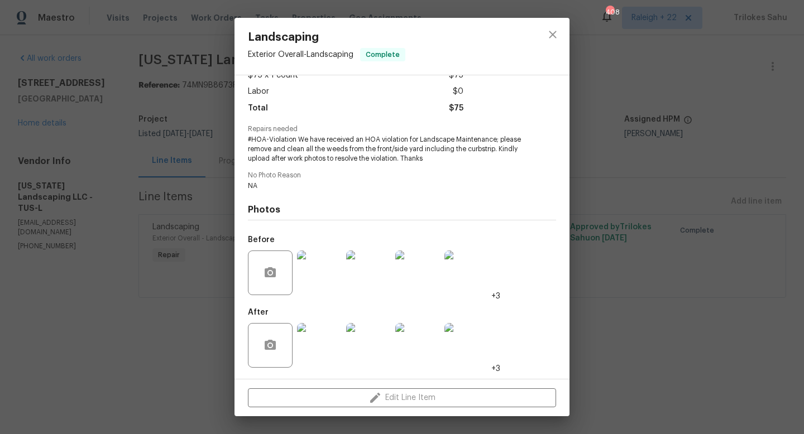
click at [314, 281] on img at bounding box center [319, 273] width 45 height 45
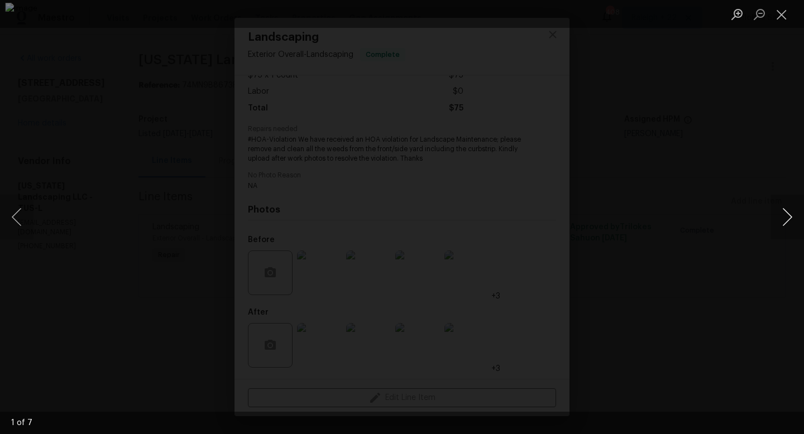
click at [790, 228] on button "Next image" at bounding box center [788, 217] width 34 height 45
click at [789, 228] on button "Next image" at bounding box center [788, 217] width 34 height 45
click at [790, 224] on button "Next image" at bounding box center [788, 217] width 34 height 45
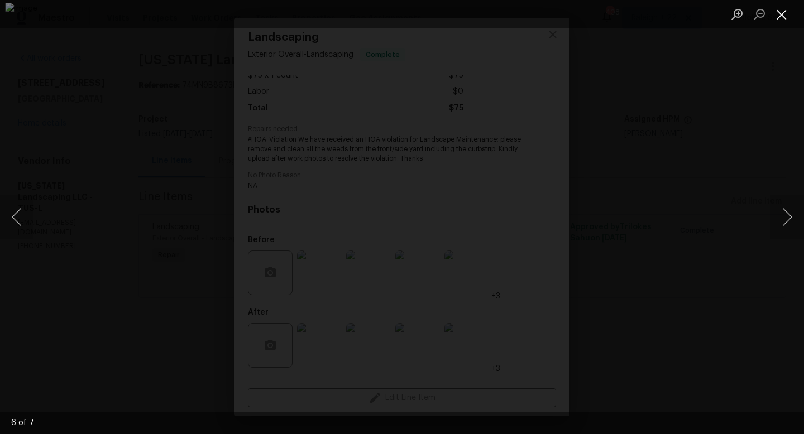
click at [785, 22] on button "Close lightbox" at bounding box center [782, 14] width 22 height 20
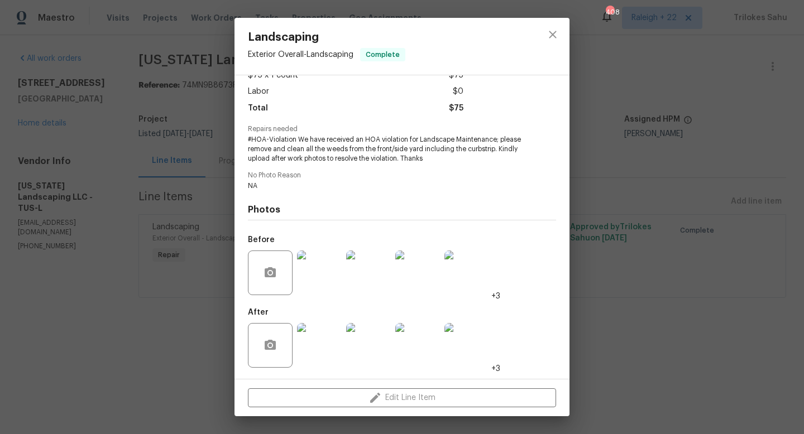
click at [323, 345] on img at bounding box center [319, 345] width 45 height 45
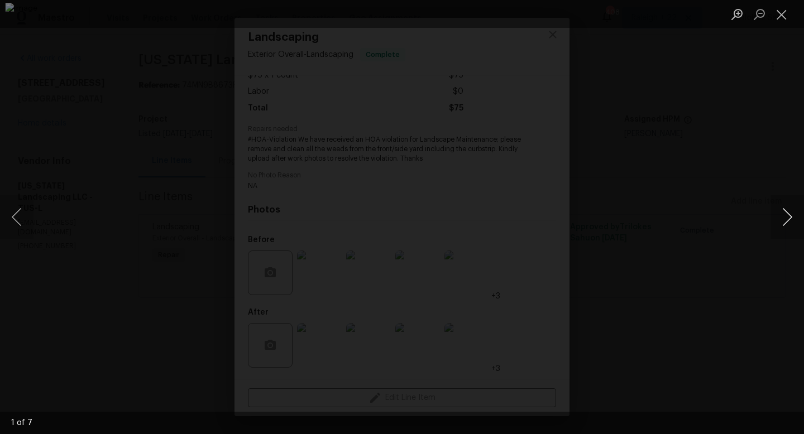
click at [786, 212] on button "Next image" at bounding box center [788, 217] width 34 height 45
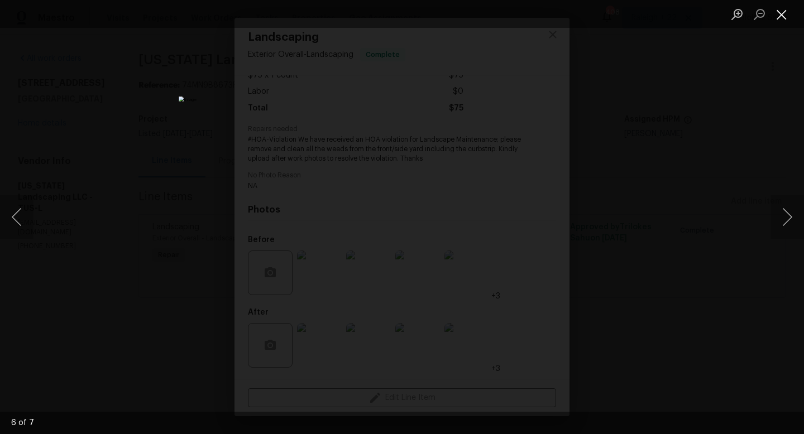
click at [782, 16] on button "Close lightbox" at bounding box center [782, 14] width 22 height 20
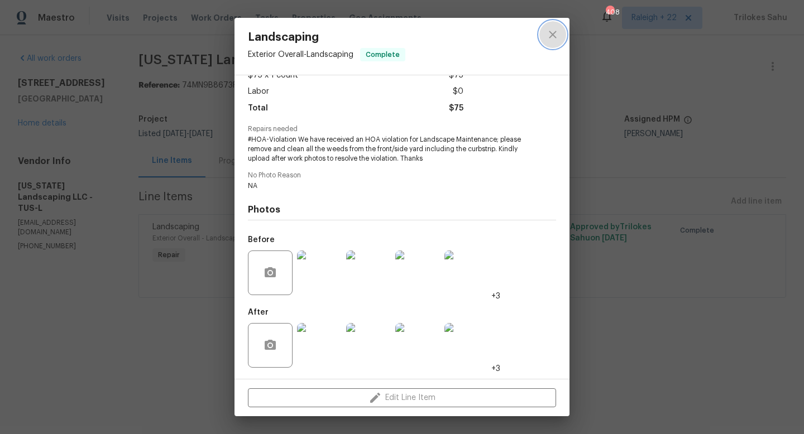
click at [544, 31] on button "close" at bounding box center [552, 34] width 27 height 27
